Goal: Task Accomplishment & Management: Manage account settings

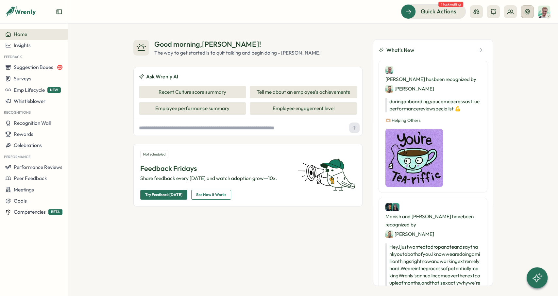
click at [530, 13] on icon at bounding box center [526, 11] width 5 height 5
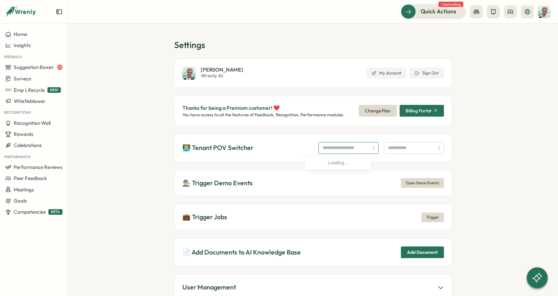
click at [345, 143] on input "search" at bounding box center [348, 148] width 60 height 12
type input "**********"
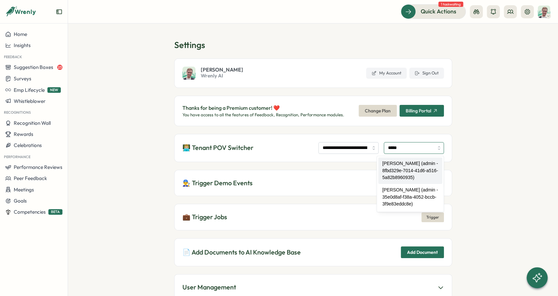
type input "**********"
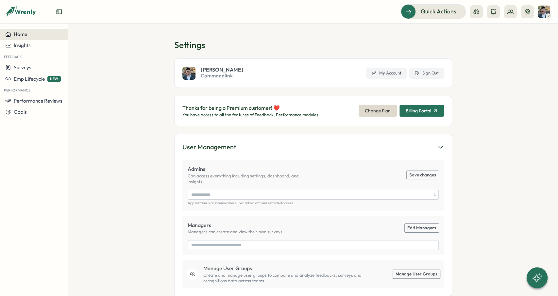
click at [18, 35] on span "Home" at bounding box center [20, 34] width 13 height 6
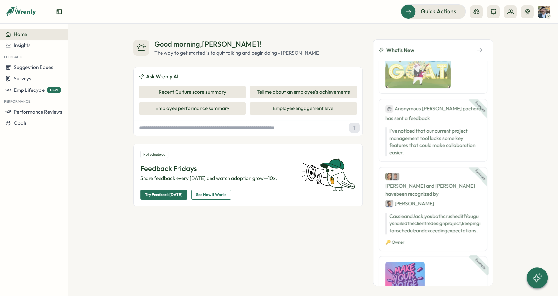
scroll to position [142, 0]
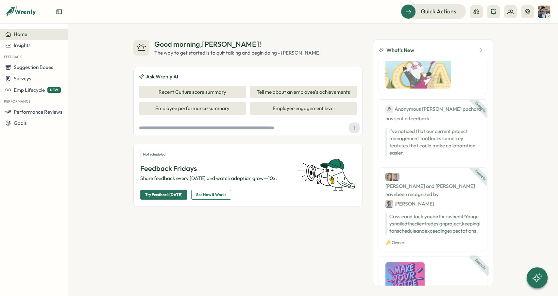
click at [534, 11] on div "Quick Actions" at bounding box center [475, 11] width 149 height 14
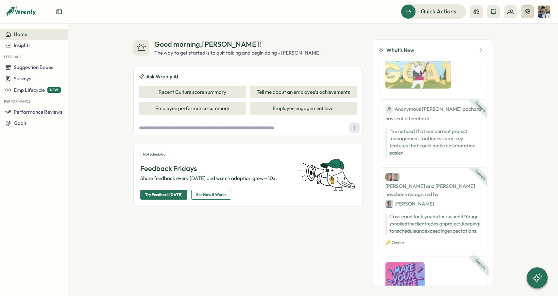
click at [533, 11] on button at bounding box center [526, 11] width 13 height 13
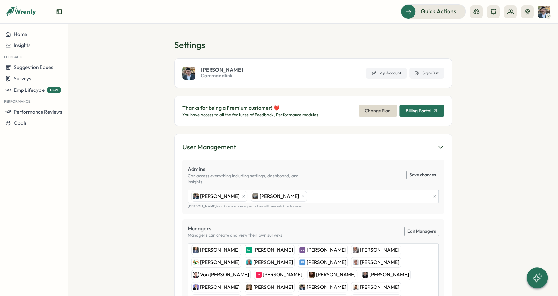
click at [181, 37] on section "Settings [PERSON_NAME] Commandlink My Account Sign Out Thanks for being a Premi…" at bounding box center [313, 160] width 490 height 272
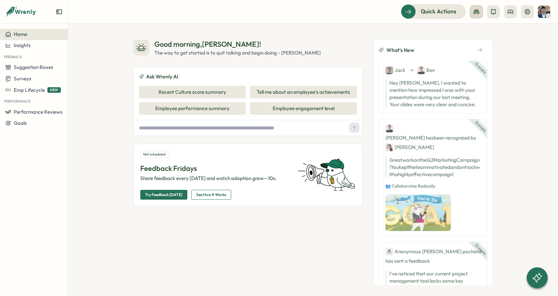
click at [477, 9] on icon at bounding box center [476, 11] width 7 height 7
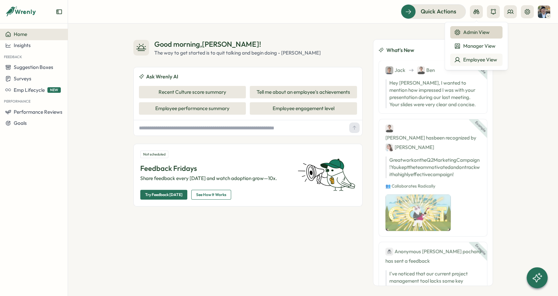
click at [480, 59] on div "Employee View" at bounding box center [476, 59] width 44 height 7
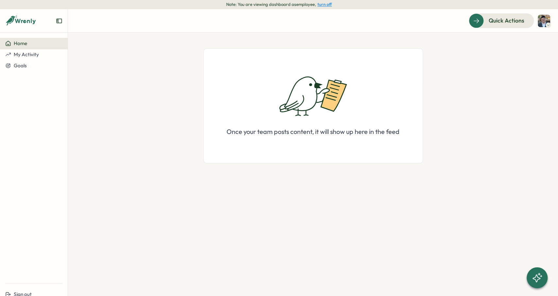
click at [317, 5] on button "turn off" at bounding box center [324, 4] width 14 height 5
